Goal: Task Accomplishment & Management: Manage account settings

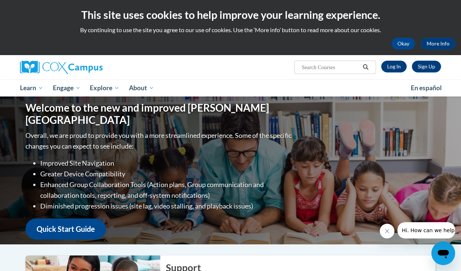
click at [309, 68] on input "Search..." at bounding box center [330, 67] width 59 height 9
type input "act 20"
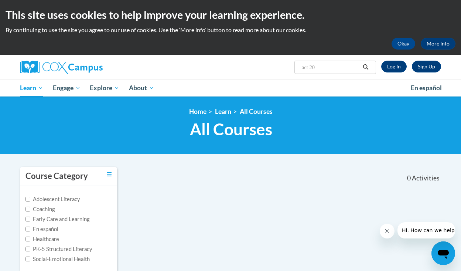
click at [322, 64] on input "act 20" at bounding box center [330, 67] width 59 height 9
type input "a"
type input "[US_STATE] early literacy"
click at [366, 65] on icon "Search" at bounding box center [366, 67] width 6 height 6
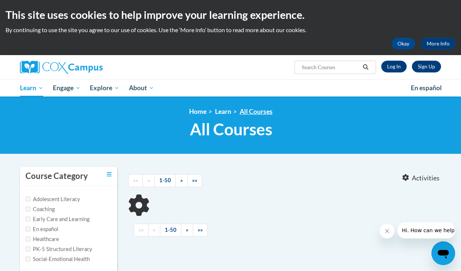
type input "[US_STATE] early literacy"
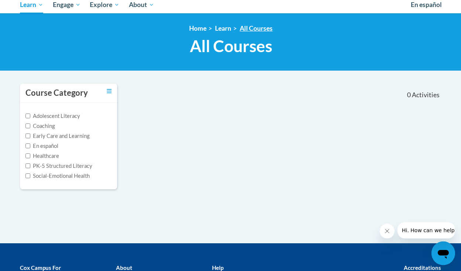
scroll to position [74, 0]
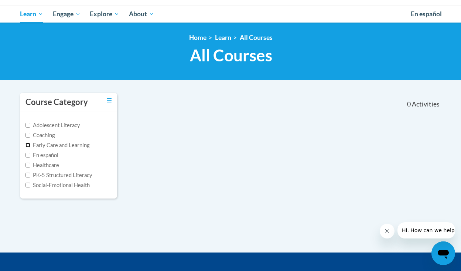
click at [27, 145] on input "Early Care and Learning" at bounding box center [28, 145] width 5 height 5
checkbox input "true"
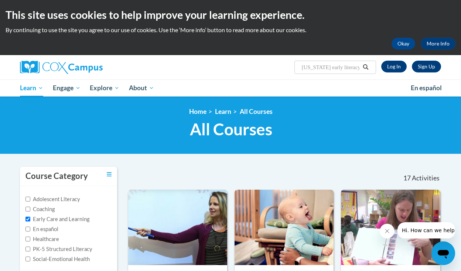
scroll to position [37, 0]
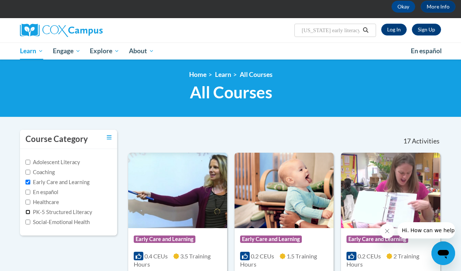
click at [27, 212] on input "PK-5 Structured Literacy" at bounding box center [28, 212] width 5 height 5
checkbox input "true"
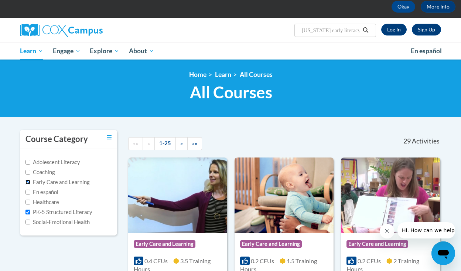
click at [27, 181] on input "Early Care and Learning" at bounding box center [28, 182] width 5 height 5
checkbox input "false"
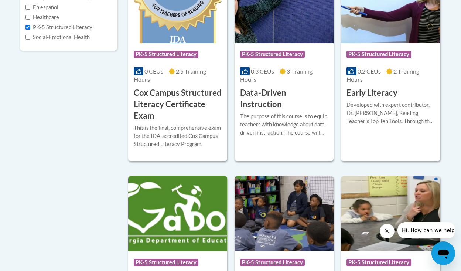
scroll to position [0, 0]
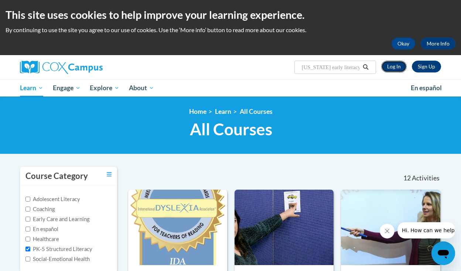
click at [398, 67] on link "Log In" at bounding box center [394, 67] width 26 height 12
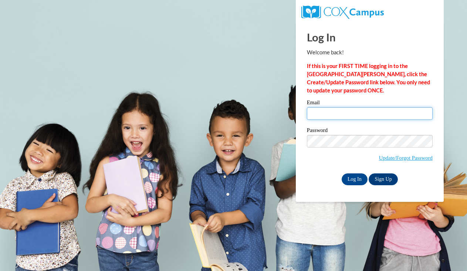
click at [322, 113] on input "Email" at bounding box center [370, 113] width 126 height 13
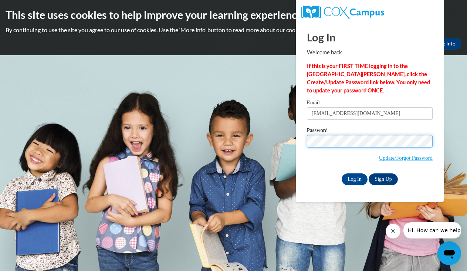
click at [342, 173] on input "Log In" at bounding box center [355, 179] width 26 height 12
click at [350, 179] on input "Log In" at bounding box center [355, 179] width 26 height 12
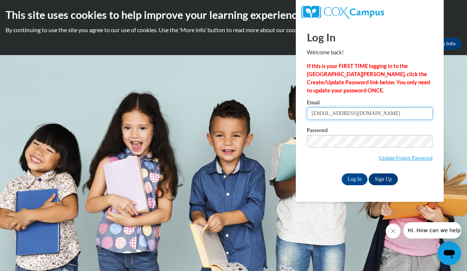
click at [386, 113] on input "karijo.fore@northwoodtech.edu" at bounding box center [370, 113] width 126 height 13
type input "k"
type input "ookarijo@gmail.com"
click at [349, 179] on input "Log In" at bounding box center [355, 179] width 26 height 12
click at [364, 114] on input "ookarijo@gmail.com" at bounding box center [370, 113] width 126 height 13
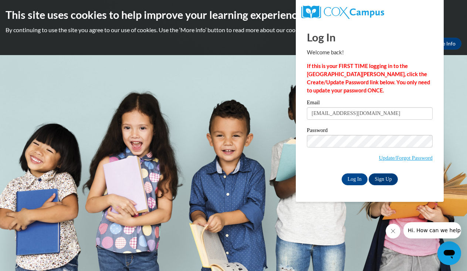
click at [306, 194] on div "Log In Welcome back! If this is your FIRST TIME logging in to the NEW Cox Campu…" at bounding box center [369, 112] width 159 height 180
click at [354, 178] on input "Log In" at bounding box center [355, 179] width 26 height 12
click at [390, 157] on link "Update/Forgot Password" at bounding box center [406, 158] width 54 height 6
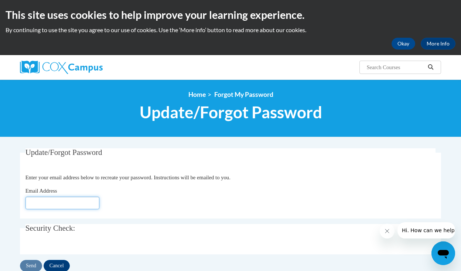
click at [28, 205] on input "Email Address" at bounding box center [63, 203] width 74 height 13
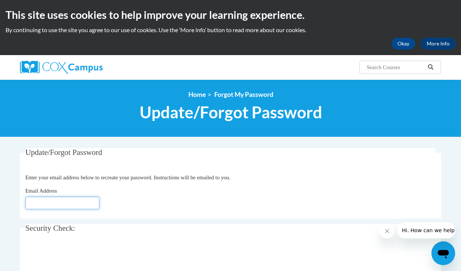
type input "[EMAIL_ADDRESS][DOMAIN_NAME]"
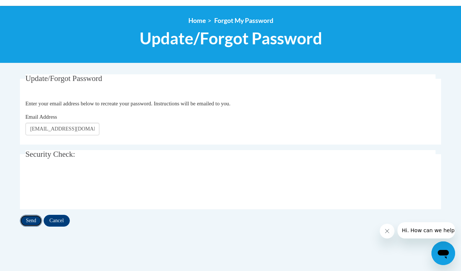
click at [30, 221] on input "Send" at bounding box center [31, 221] width 22 height 12
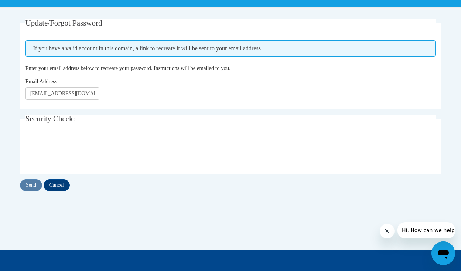
scroll to position [148, 0]
